Goal: Task Accomplishment & Management: Use online tool/utility

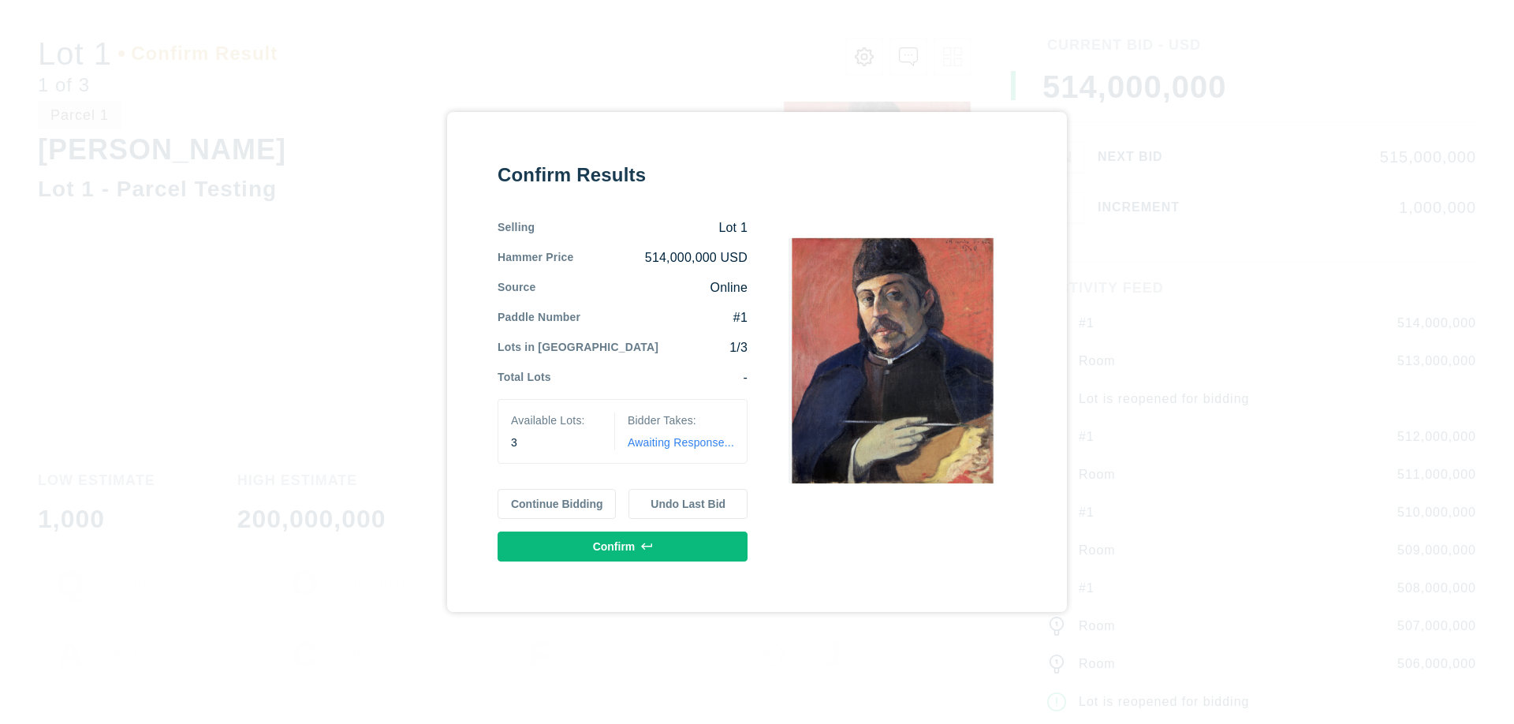
click at [558, 504] on button "Continue Bidding" at bounding box center [557, 504] width 119 height 30
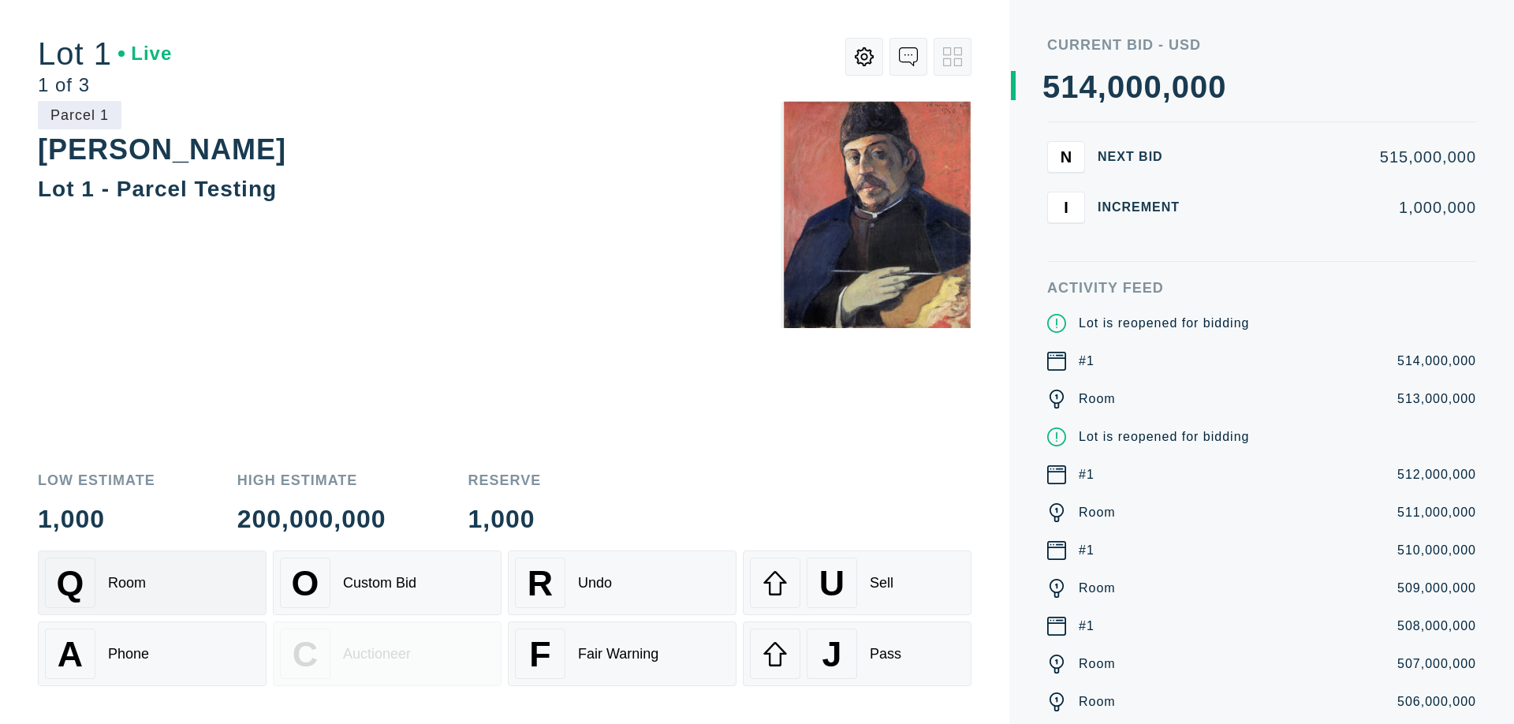
click at [152, 583] on div "Q Room" at bounding box center [152, 583] width 214 height 50
